Goal: Task Accomplishment & Management: Use online tool/utility

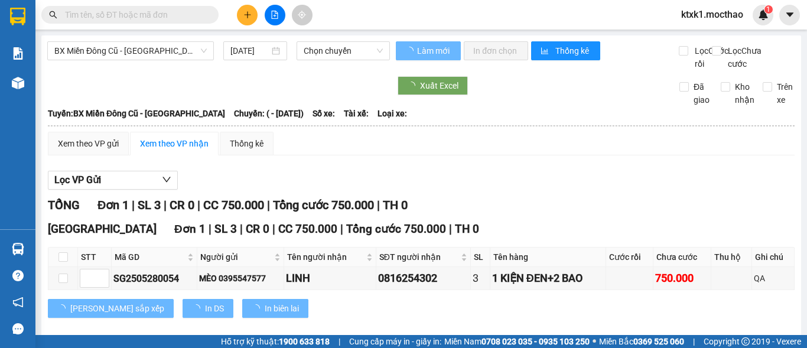
type input "[DATE]"
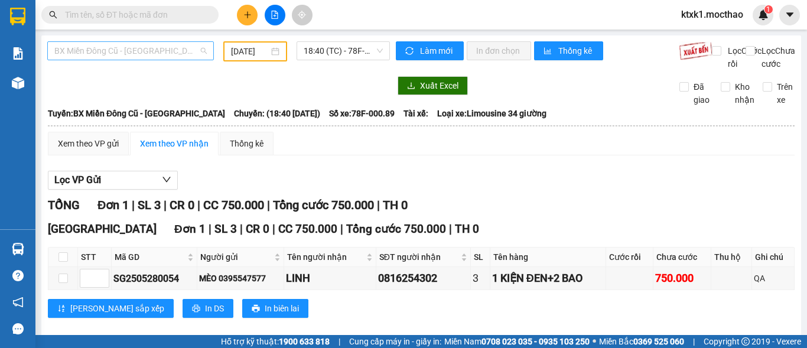
click at [157, 43] on span "BX Miền Đông Cũ - [GEOGRAPHIC_DATA]" at bounding box center [130, 51] width 152 height 18
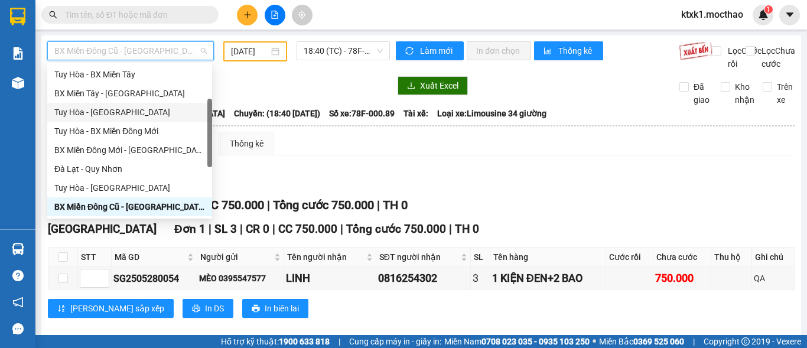
click at [126, 115] on div "Tuy Hòa - [GEOGRAPHIC_DATA]" at bounding box center [129, 112] width 151 height 13
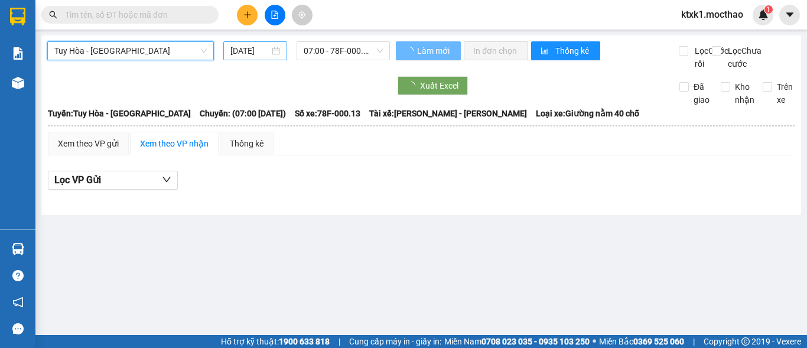
click at [249, 47] on input "[DATE]" at bounding box center [249, 50] width 39 height 13
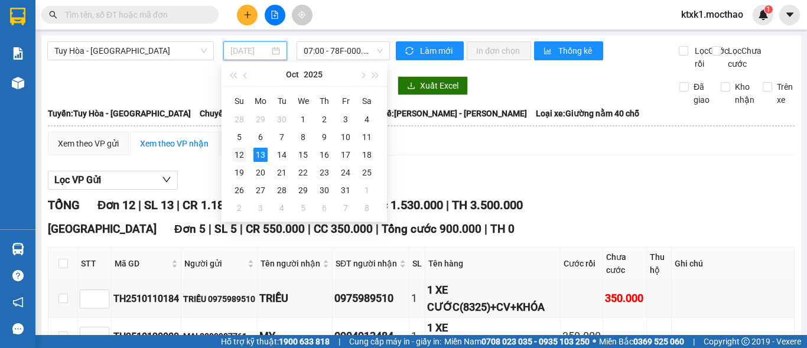
click at [237, 157] on div "12" at bounding box center [239, 155] width 14 height 14
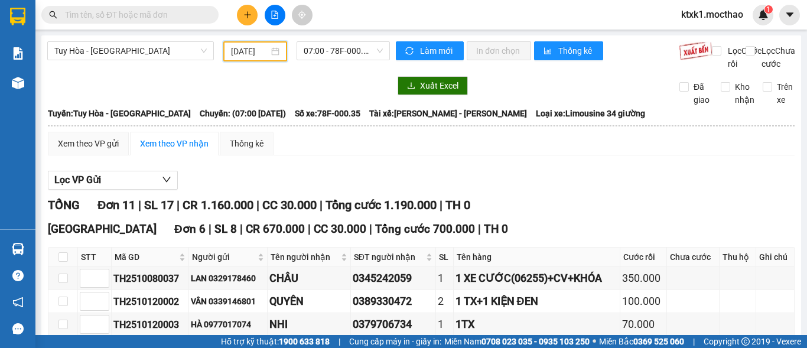
click at [247, 54] on input "[DATE]" at bounding box center [250, 51] width 38 height 13
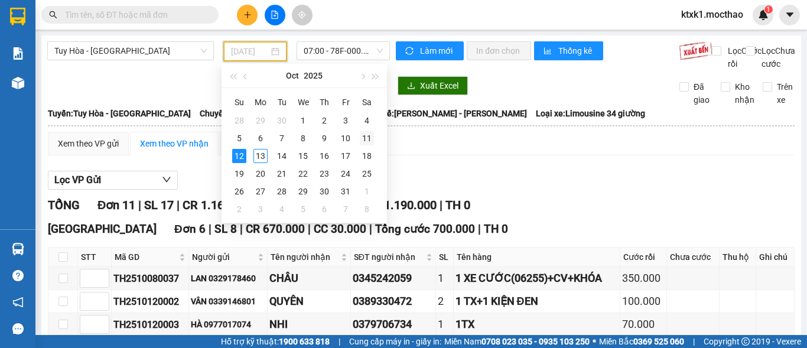
click at [370, 137] on div "11" at bounding box center [367, 138] width 14 height 14
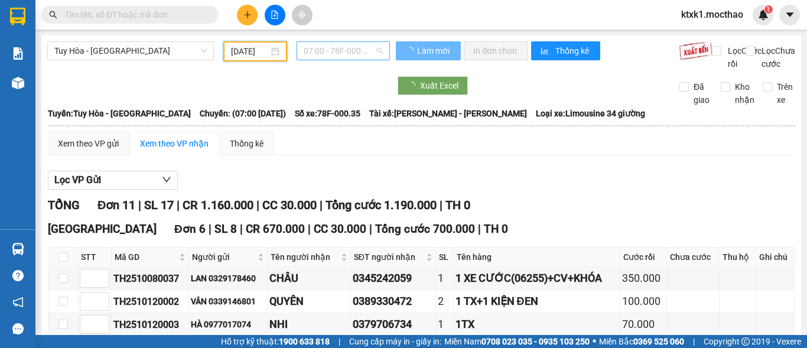
type input "[DATE]"
click at [328, 47] on span "07:00 - 78F-000.35" at bounding box center [343, 51] width 79 height 18
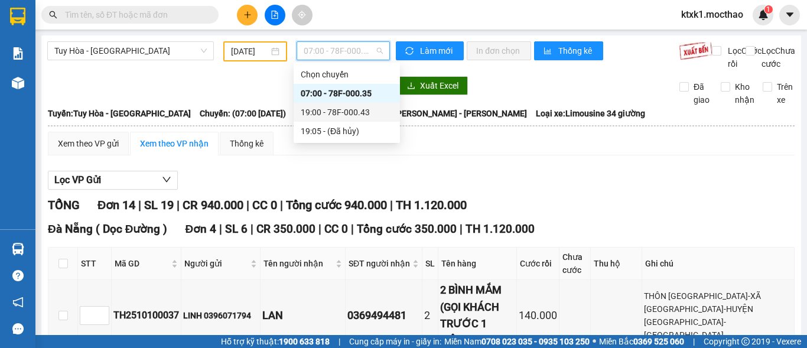
click at [358, 113] on div "19:00 - 78F-000.43" at bounding box center [347, 112] width 92 height 13
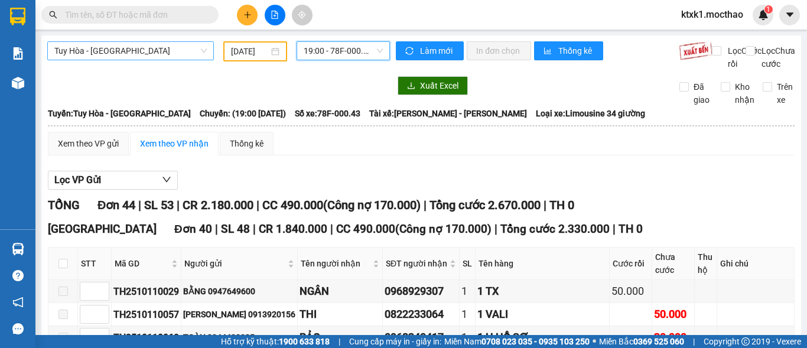
click at [147, 51] on span "Tuy Hòa - [GEOGRAPHIC_DATA]" at bounding box center [130, 51] width 152 height 18
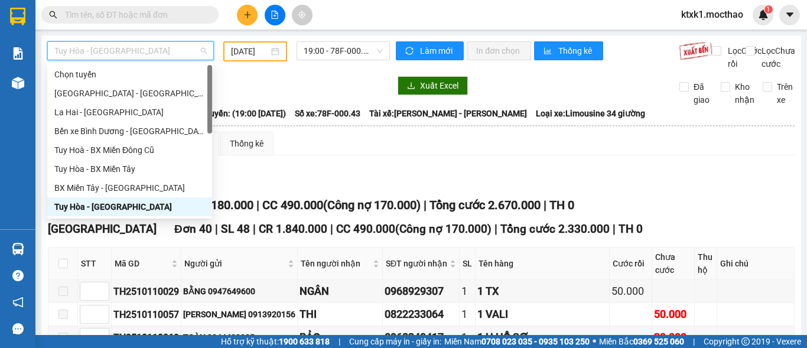
scroll to position [177, 0]
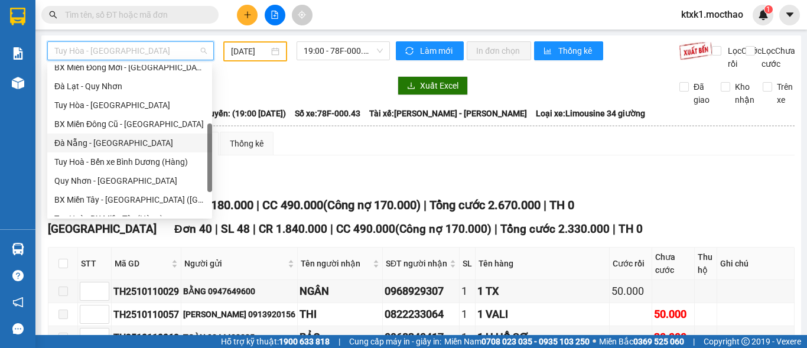
click at [105, 141] on div "Đà Nẵng - [GEOGRAPHIC_DATA]" at bounding box center [129, 142] width 151 height 13
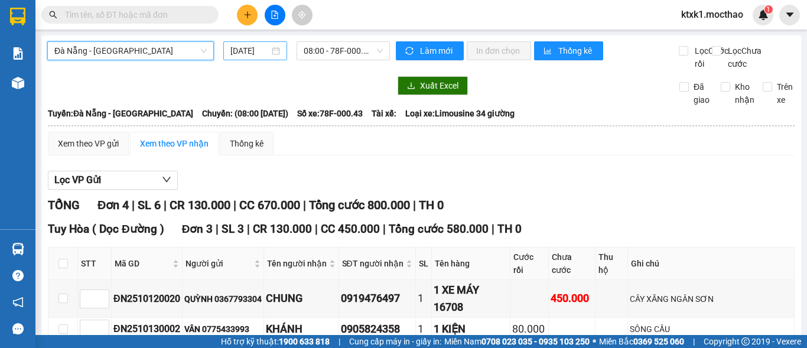
click at [242, 48] on input "[DATE]" at bounding box center [249, 50] width 39 height 13
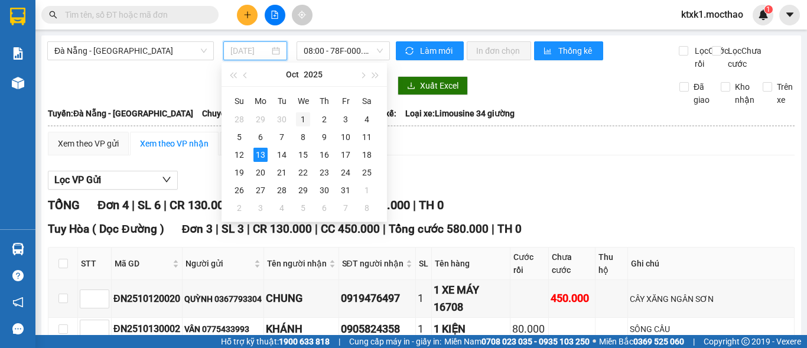
drag, startPoint x: 243, startPoint y: 155, endPoint x: 311, endPoint y: 114, distance: 78.7
click at [265, 156] on tr "12 13 14 15 16 17 18" at bounding box center [303, 155] width 149 height 18
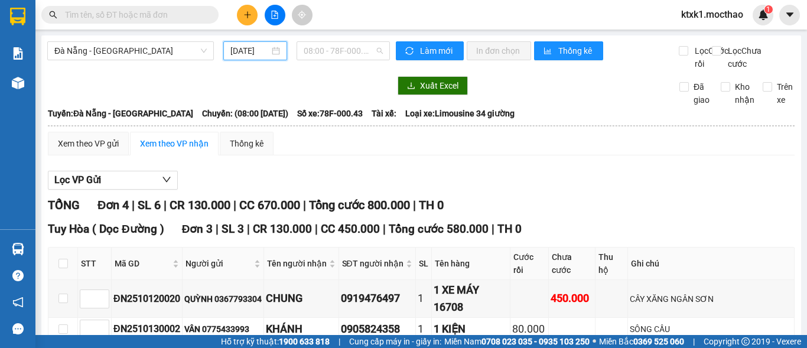
drag, startPoint x: 328, startPoint y: 53, endPoint x: 351, endPoint y: 90, distance: 43.8
click at [330, 53] on span "08:00 - 78F-000.43" at bounding box center [343, 51] width 79 height 18
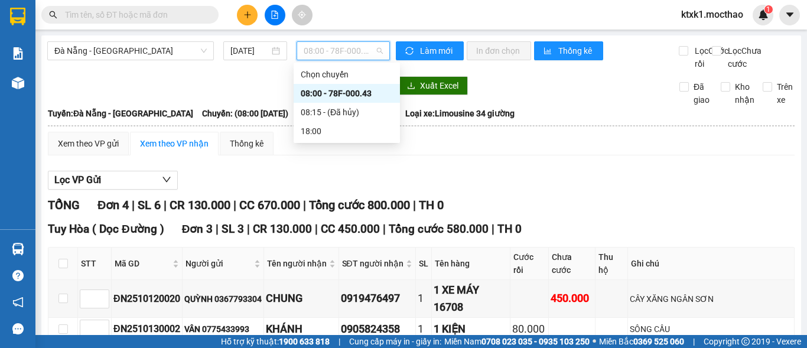
drag, startPoint x: 357, startPoint y: 93, endPoint x: 246, endPoint y: 149, distance: 123.9
click at [356, 93] on div "08:00 - 78F-000.43" at bounding box center [347, 93] width 92 height 13
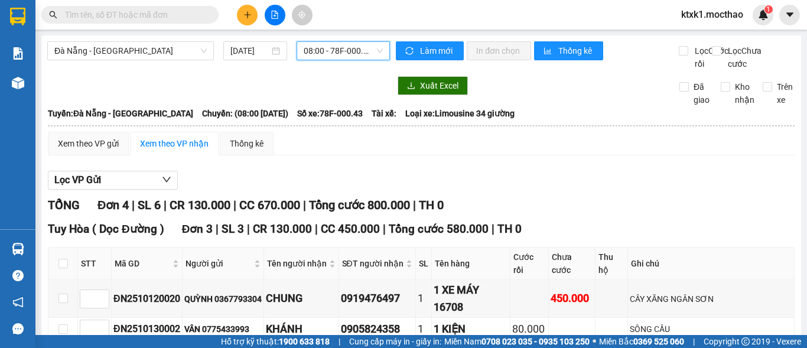
drag, startPoint x: 246, startPoint y: 47, endPoint x: 266, endPoint y: 66, distance: 27.2
click at [249, 51] on input "[DATE]" at bounding box center [249, 50] width 39 height 13
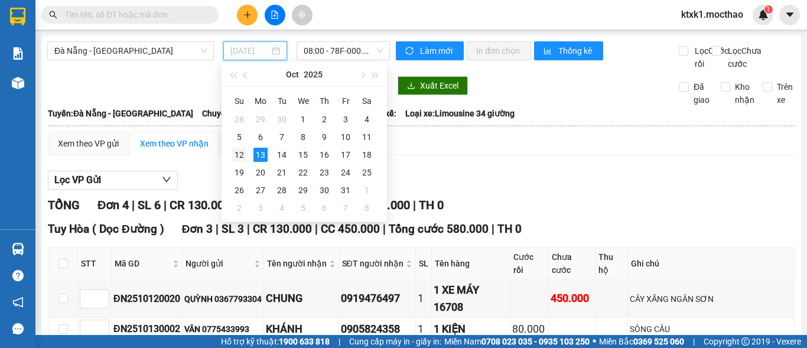
click at [238, 157] on div "12" at bounding box center [239, 155] width 14 height 14
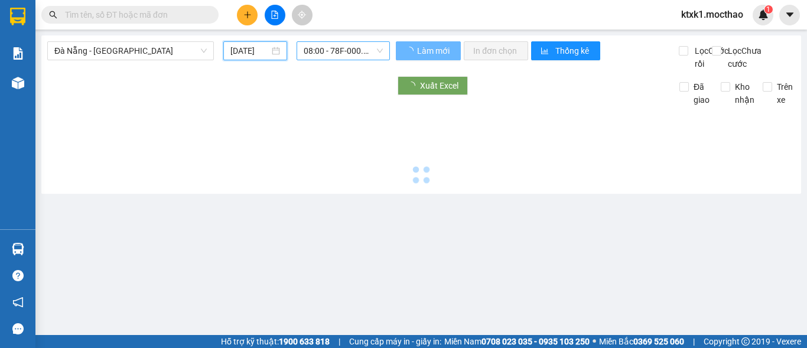
type input "[DATE]"
click at [319, 42] on span "08:00 - 78F-000.43" at bounding box center [343, 51] width 79 height 18
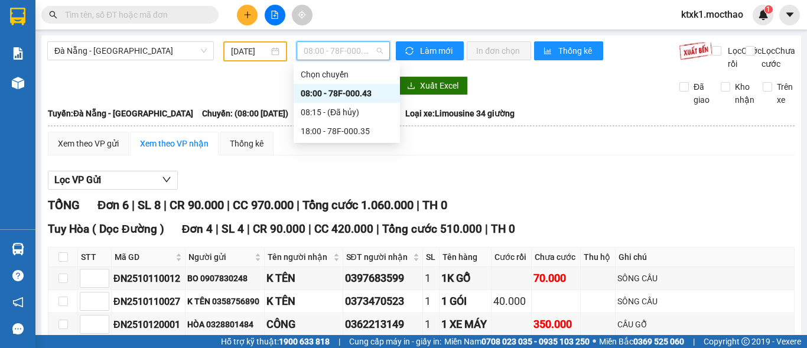
click at [344, 93] on div "08:00 - 78F-000.43" at bounding box center [347, 93] width 92 height 13
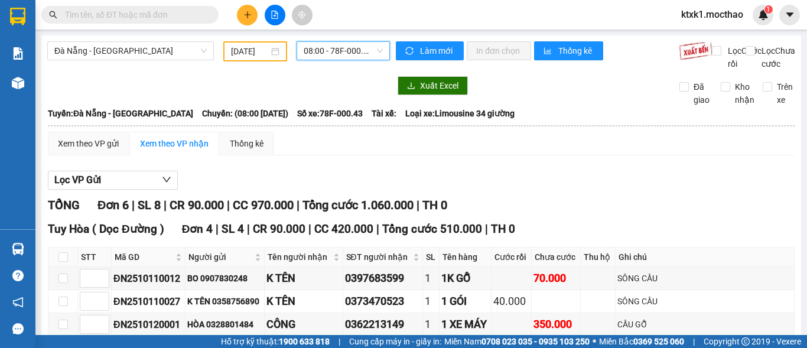
scroll to position [118, 0]
